Goal: Transaction & Acquisition: Purchase product/service

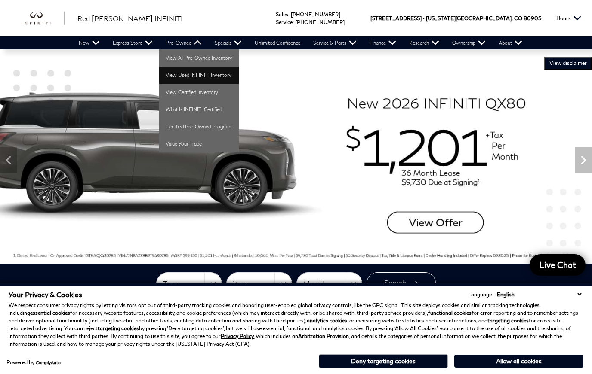
click at [209, 77] on link "View Used INFINITI Inventory" at bounding box center [199, 75] width 80 height 17
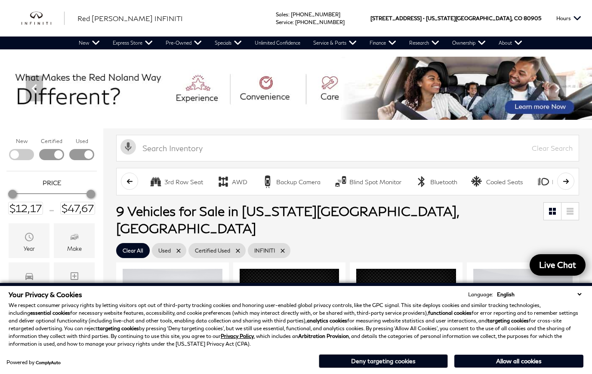
click at [437, 362] on button "Deny targeting cookies" at bounding box center [383, 362] width 129 height 14
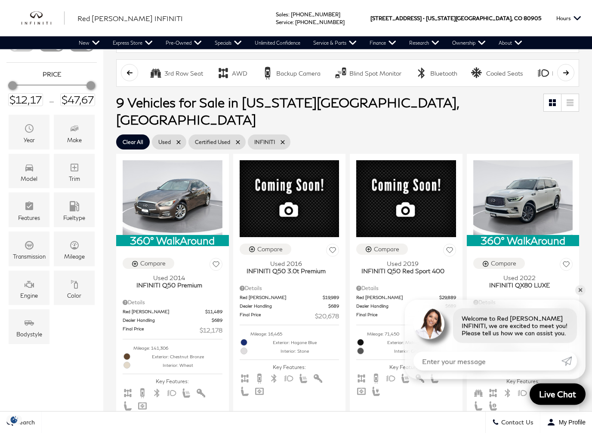
scroll to position [108, 0]
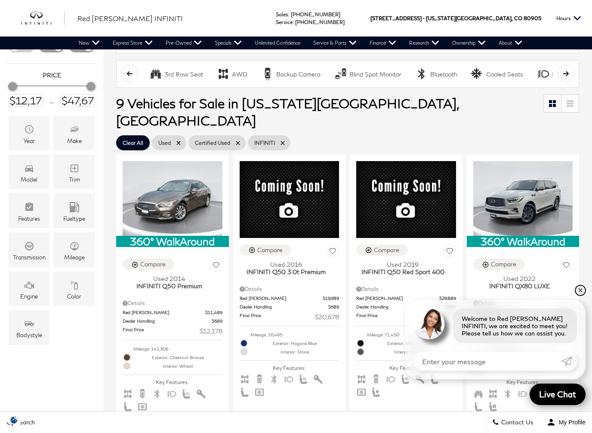
click at [580, 291] on link "✕" at bounding box center [580, 290] width 10 height 10
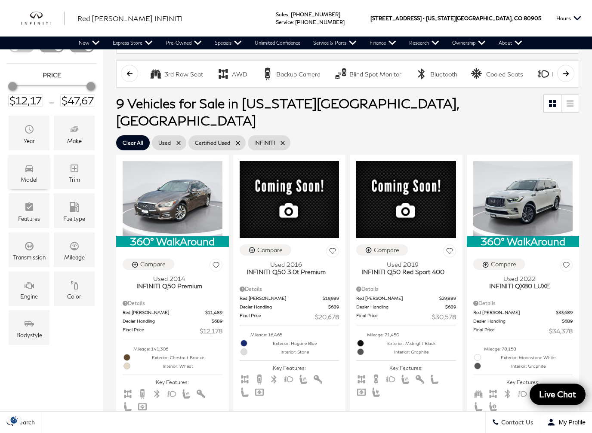
click at [30, 172] on icon "Model" at bounding box center [29, 169] width 8 height 7
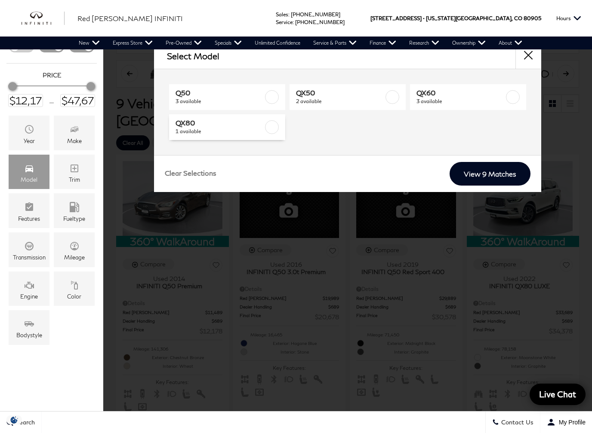
click at [277, 125] on label at bounding box center [272, 127] width 14 height 14
type input "$34,378"
checkbox input "true"
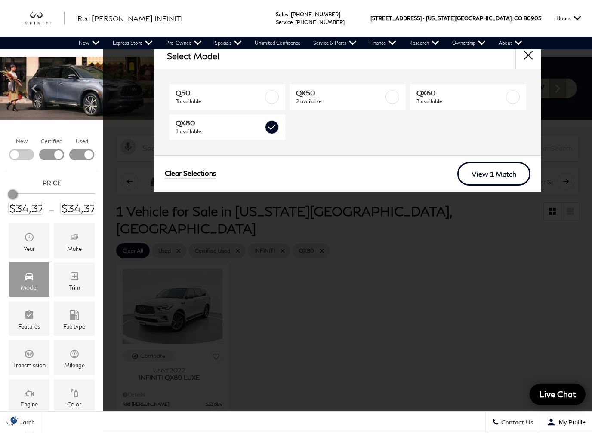
click at [488, 174] on link "View 1 Match" at bounding box center [493, 174] width 73 height 24
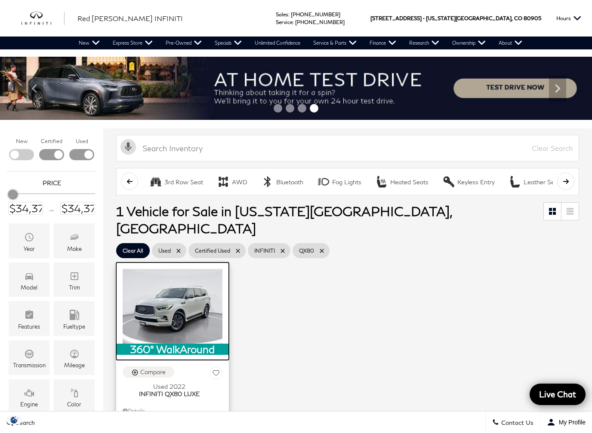
click at [170, 282] on img at bounding box center [173, 306] width 100 height 75
click at [188, 284] on img at bounding box center [173, 306] width 100 height 75
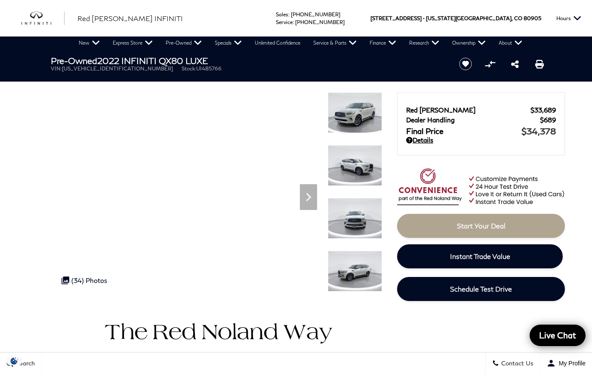
click at [420, 140] on link "Details" at bounding box center [481, 140] width 150 height 8
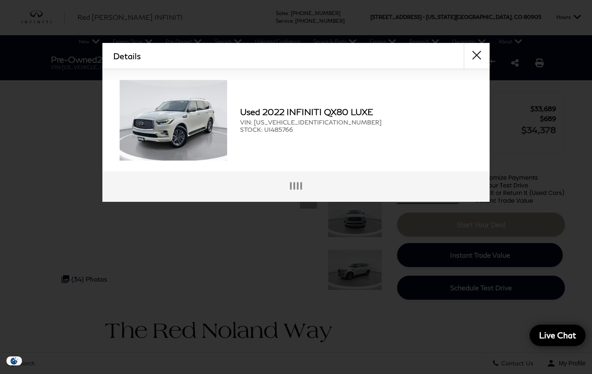
scroll to position [2, 0]
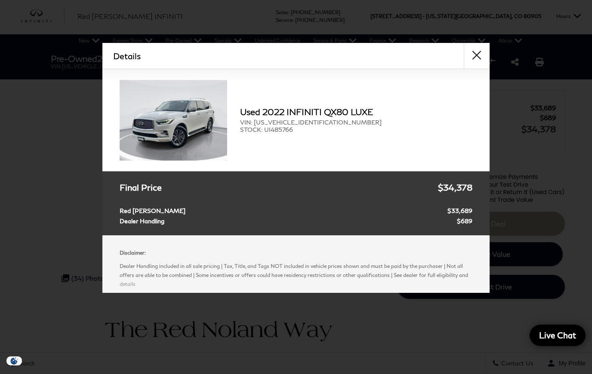
click at [476, 57] on button "close" at bounding box center [476, 56] width 26 height 26
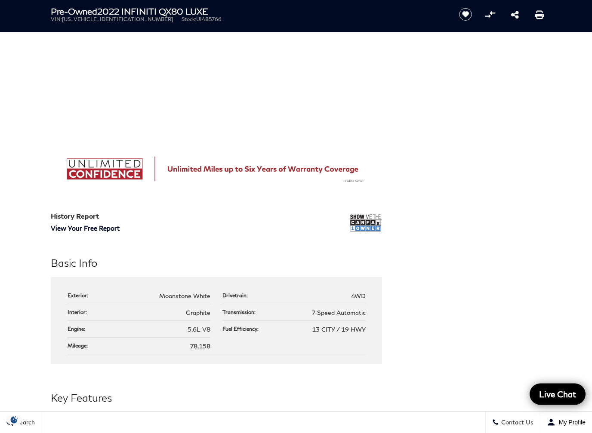
scroll to position [583, 0]
click at [545, 256] on div "Basic Info Exterior: Moonstone White Drivetrain: 4WD Interior: Graphite Transmi…" at bounding box center [296, 309] width 516 height 109
click at [366, 221] on img at bounding box center [366, 222] width 32 height 21
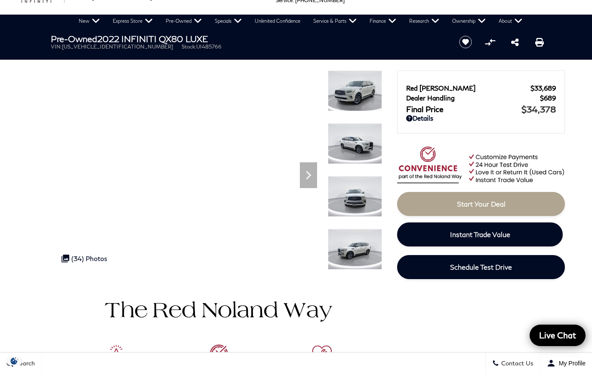
scroll to position [0, 0]
